Goal: Transaction & Acquisition: Download file/media

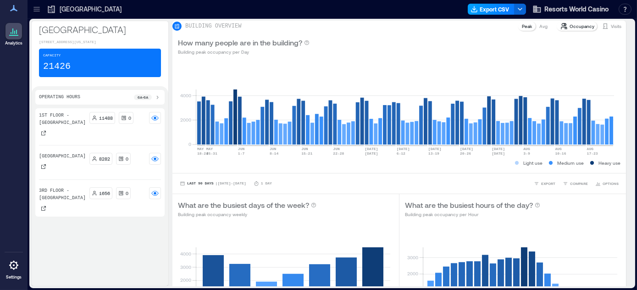
click at [494, 7] on button "Export CSV" at bounding box center [491, 9] width 47 height 11
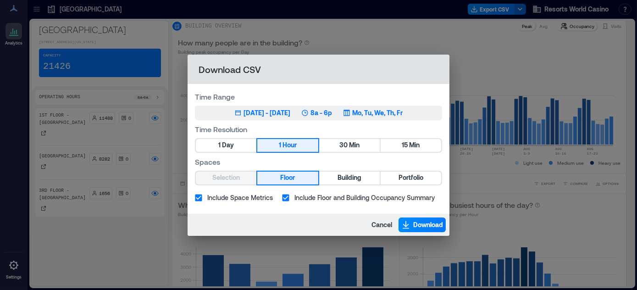
click at [350, 111] on icon "button" at bounding box center [347, 113] width 6 height 6
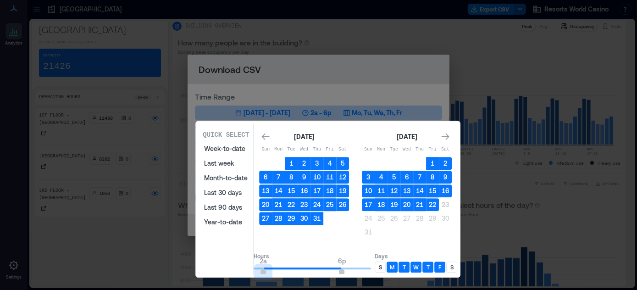
type input "*"
drag, startPoint x: 302, startPoint y: 269, endPoint x: 252, endPoint y: 266, distance: 50.5
click at [252, 266] on div "Quick Select Week-to-date Last week Month-to-date Last 30 days Last 90 days Yea…" at bounding box center [328, 199] width 259 height 152
type input "**"
drag, startPoint x: 351, startPoint y: 267, endPoint x: 394, endPoint y: 269, distance: 42.2
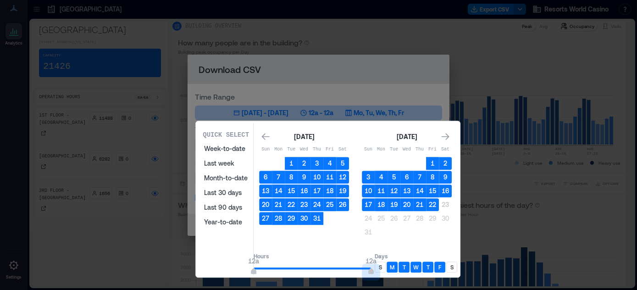
click at [394, 269] on div "Hours 12a 12a Days S M T W T F S" at bounding box center [356, 262] width 204 height 27
click at [382, 266] on p "S" at bounding box center [380, 266] width 3 height 7
click at [457, 264] on div "S" at bounding box center [451, 266] width 11 height 11
click at [270, 133] on icon "Go to previous month" at bounding box center [265, 136] width 9 height 9
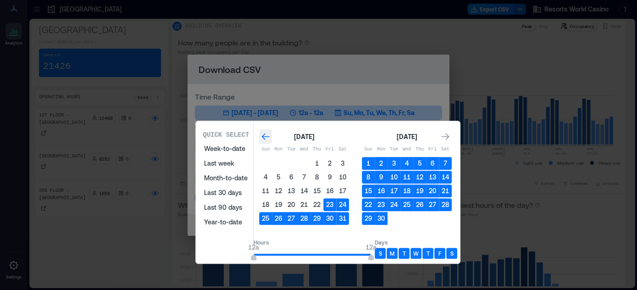
click at [270, 134] on icon "Go to previous month" at bounding box center [265, 136] width 9 height 9
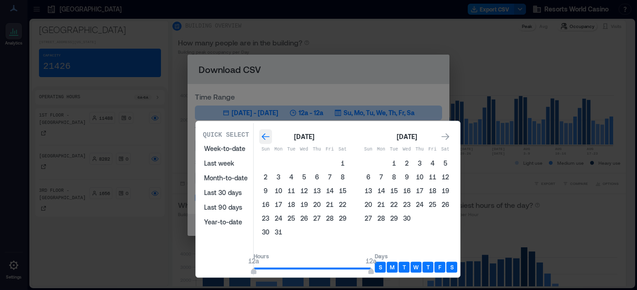
click at [270, 134] on icon "Go to previous month" at bounding box center [265, 136] width 9 height 9
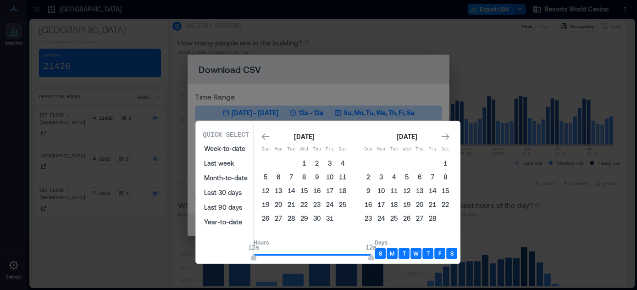
click at [311, 162] on button "1" at bounding box center [304, 163] width 13 height 13
click at [450, 139] on icon "Go to next month" at bounding box center [445, 136] width 9 height 9
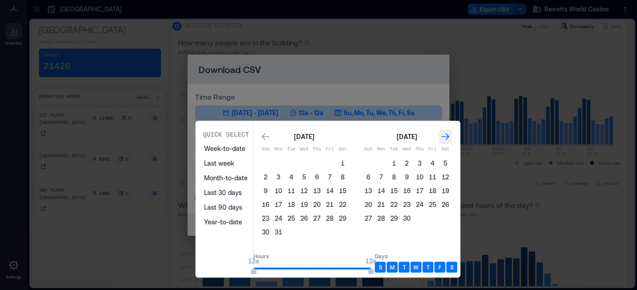
click at [450, 139] on icon "Go to next month" at bounding box center [445, 136] width 9 height 9
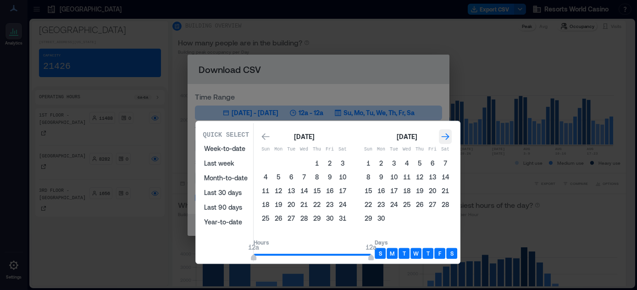
click at [450, 139] on icon "Go to next month" at bounding box center [445, 136] width 9 height 9
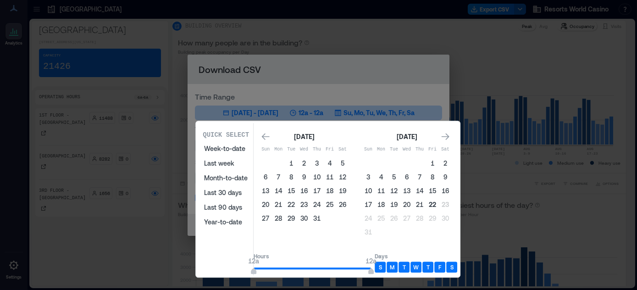
click at [439, 203] on button "22" at bounding box center [432, 204] width 13 height 13
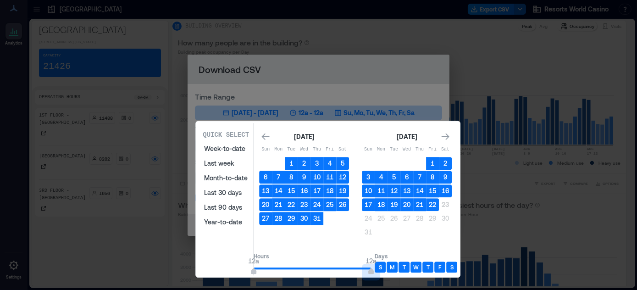
drag, startPoint x: 388, startPoint y: 266, endPoint x: 393, endPoint y: 268, distance: 5.4
click at [393, 268] on div "Hours 12a 12a Days S M T W T F S" at bounding box center [356, 262] width 204 height 27
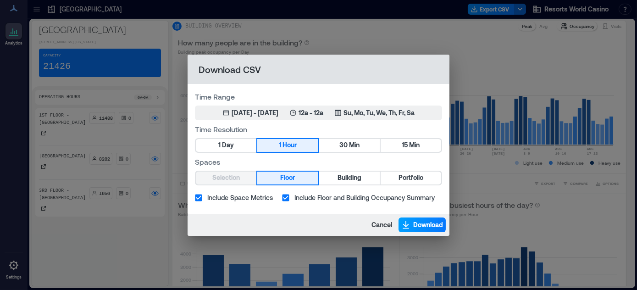
click at [424, 228] on span "Download" at bounding box center [428, 224] width 30 height 9
